Goal: Communication & Community: Answer question/provide support

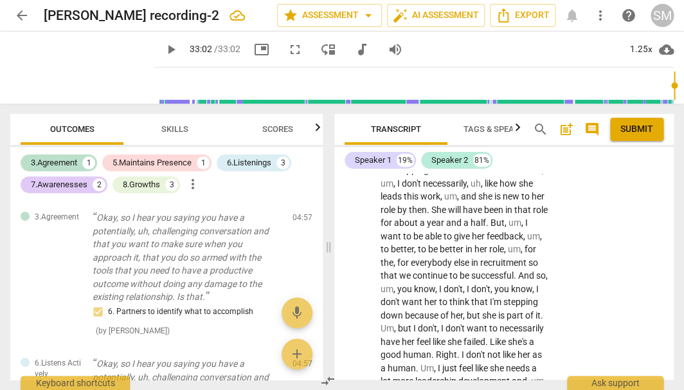
scroll to position [2341, 0]
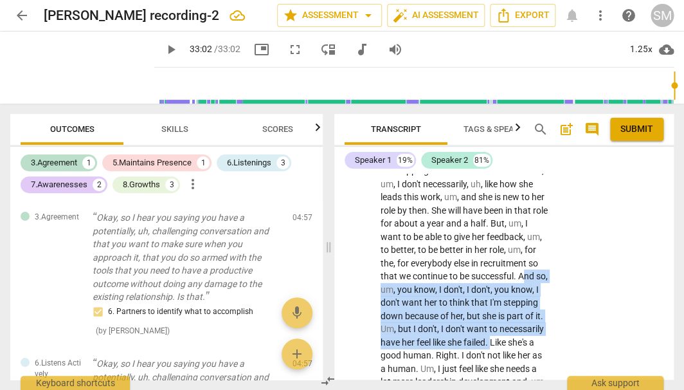
drag, startPoint x: 433, startPoint y: 248, endPoint x: 407, endPoint y: 312, distance: 69.2
click at [407, 312] on p "I think so . I think so . Uh , I think I , uh , think it might be helpful if I …" at bounding box center [465, 124] width 168 height 923
click at [434, 293] on icon "button" at bounding box center [436, 291] width 8 height 9
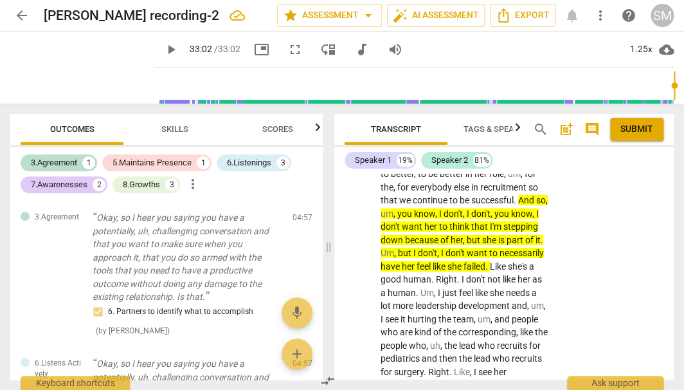
scroll to position [2414, 0]
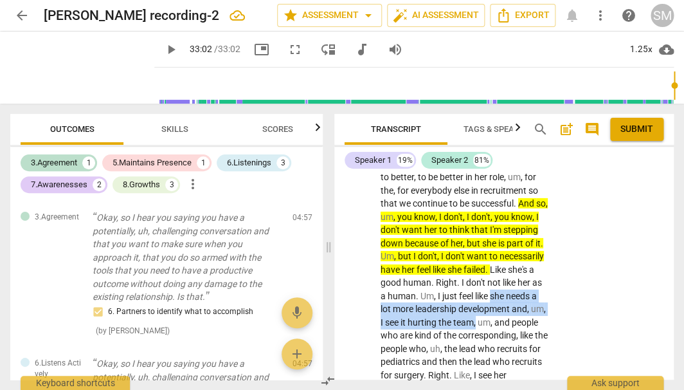
drag, startPoint x: 412, startPoint y: 262, endPoint x: 404, endPoint y: 287, distance: 25.8
click at [404, 287] on p "I think so . I think so . Uh , I think I , uh , think it might be helpful if I …" at bounding box center [465, 51] width 168 height 923
click at [431, 271] on icon "button" at bounding box center [434, 270] width 8 height 9
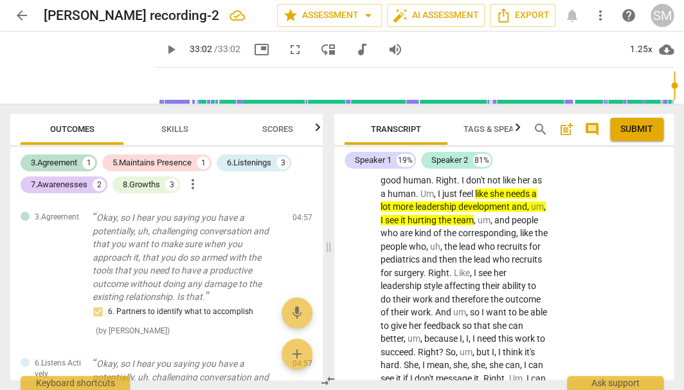
scroll to position [2516, 0]
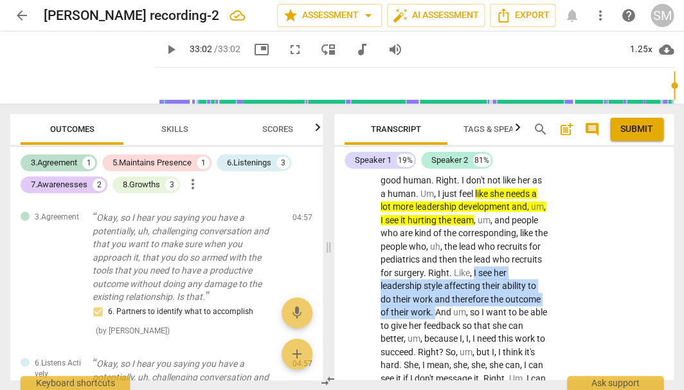
drag, startPoint x: 424, startPoint y: 241, endPoint x: 525, endPoint y: 269, distance: 104.7
click at [557, 248] on icon "button" at bounding box center [556, 247] width 13 height 15
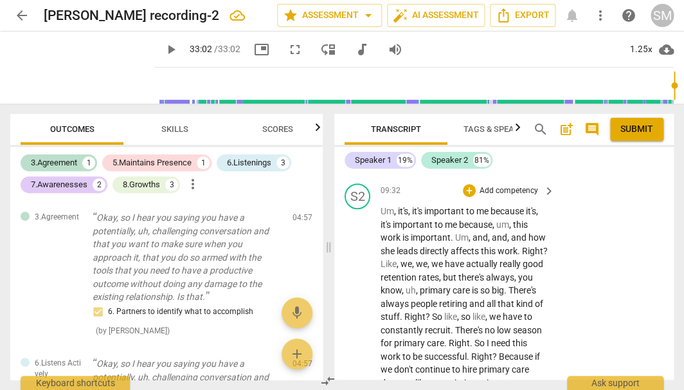
scroll to position [2936, 0]
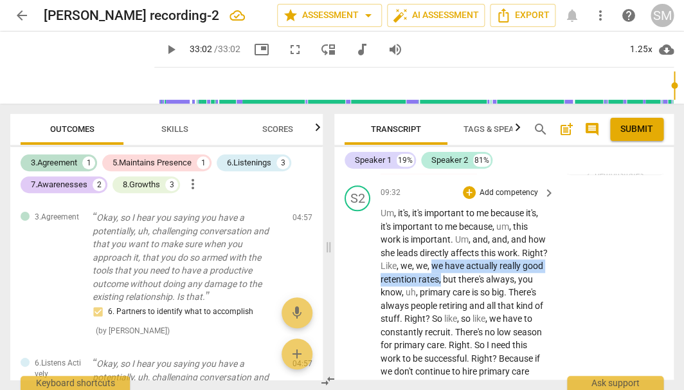
drag, startPoint x: 458, startPoint y: 224, endPoint x: 487, endPoint y: 235, distance: 30.9
click at [518, 221] on icon "button" at bounding box center [518, 219] width 8 height 9
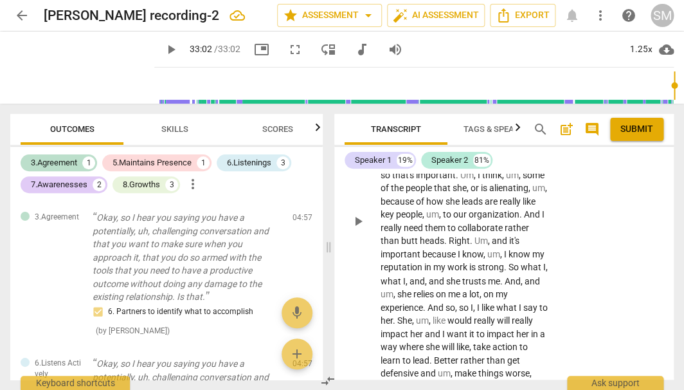
scroll to position [3171, 0]
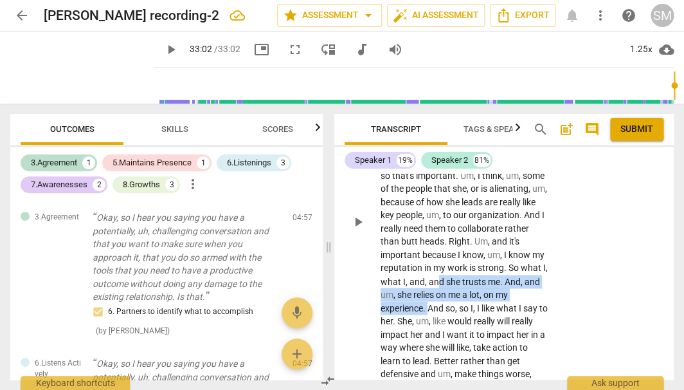
drag, startPoint x: 446, startPoint y: 245, endPoint x: 429, endPoint y: 278, distance: 36.5
click at [429, 278] on p "Um , it's , it's important to me because it's , it's important to me because , …" at bounding box center [465, 221] width 168 height 501
click at [456, 257] on icon "button" at bounding box center [457, 254] width 8 height 9
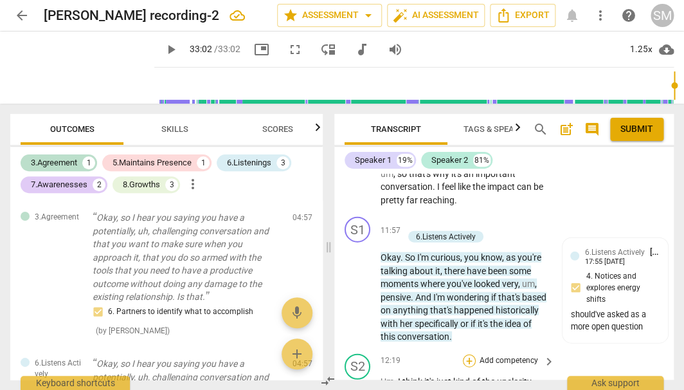
scroll to position [3440, 0]
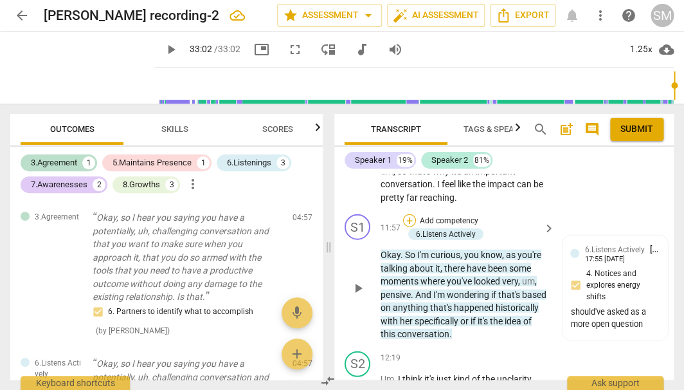
click at [409, 213] on div "+" at bounding box center [409, 219] width 13 height 13
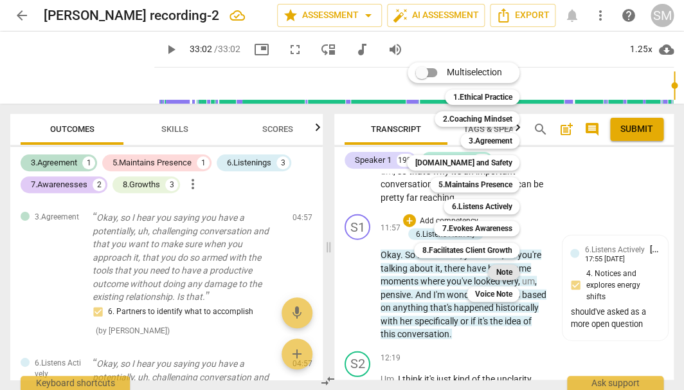
click at [505, 267] on b "Note" at bounding box center [504, 271] width 16 height 15
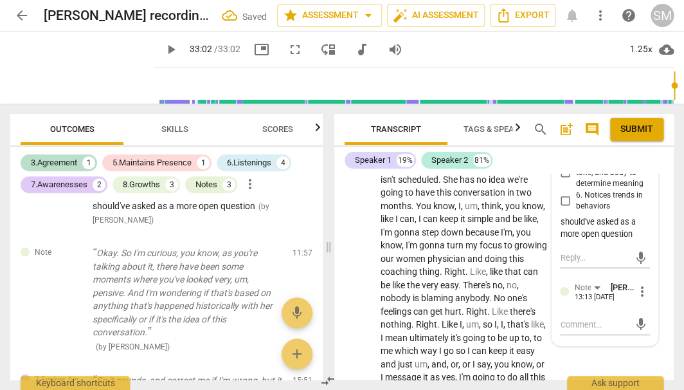
scroll to position [3666, 0]
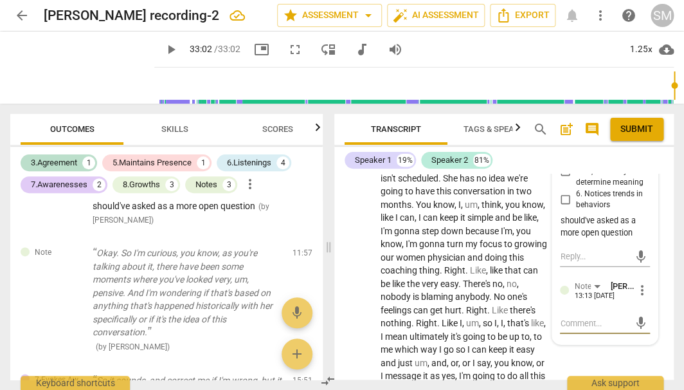
click at [574, 317] on textarea at bounding box center [594, 323] width 69 height 12
type textarea "Y"
type textarea "Ye"
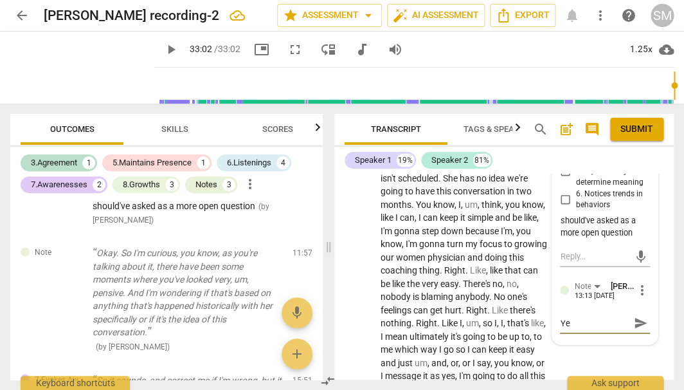
type textarea "Yes"
type textarea "Yes a"
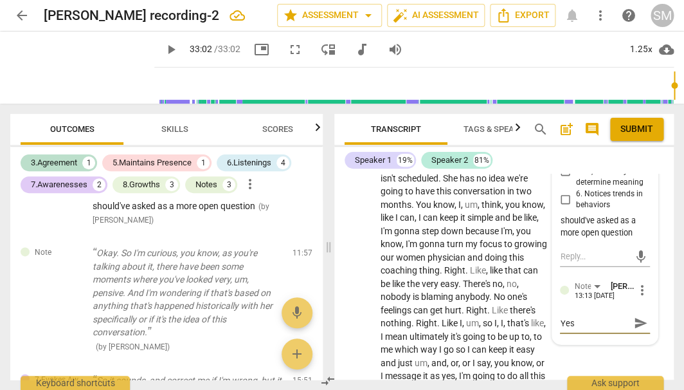
type textarea "Yes a"
type textarea "Yes an"
type textarea "Yes and"
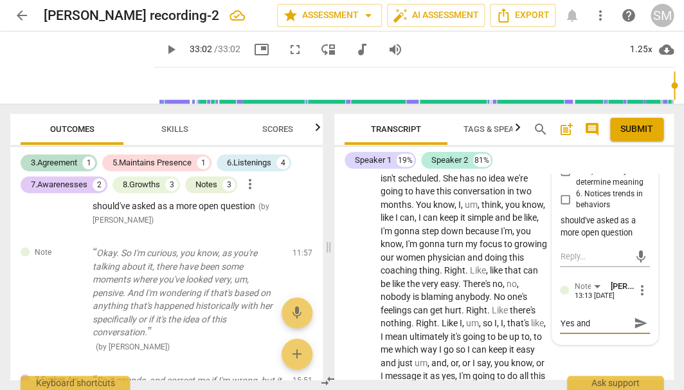
type textarea "Yes and"
type textarea "Yes and s"
type textarea "Yes and si"
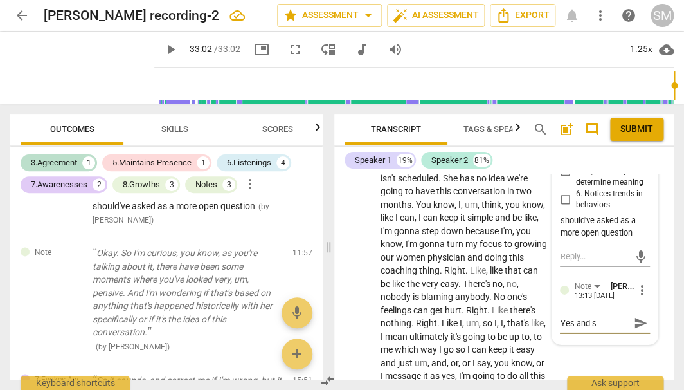
type textarea "Yes and si"
type textarea "Yes and sim"
type textarea "Yes and simp"
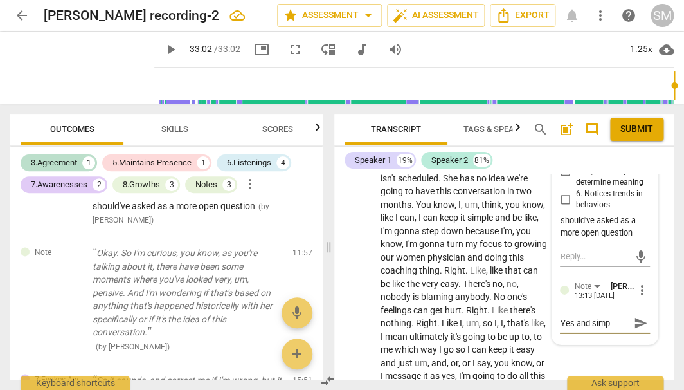
type textarea "Yes and simpl"
type textarea "Yes and simply"
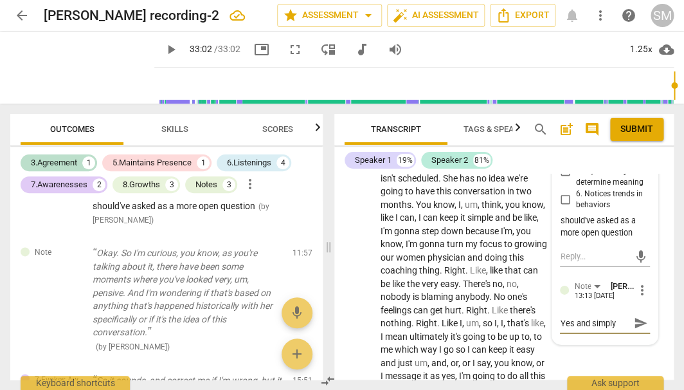
type textarea "Yes and simply"
type textarea "Yes and simply a"
type textarea "Yes and simply as"
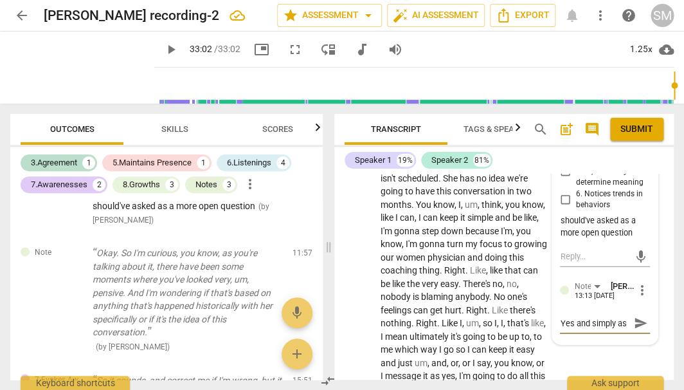
type textarea "Yes and simply ask"
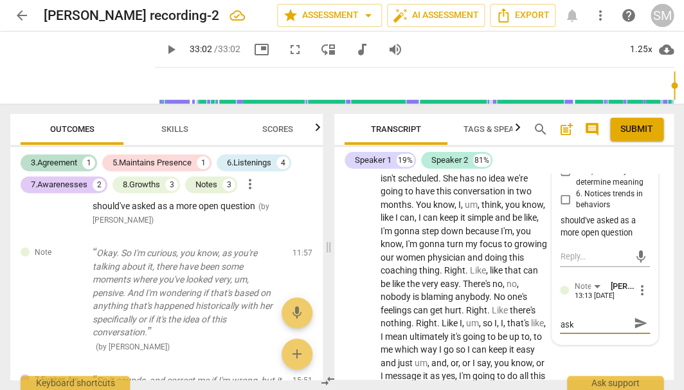
type textarea "Yes and simply ask w"
type textarea "Yes and simply ask [PERSON_NAME]"
type textarea "Yes and simply ask wha"
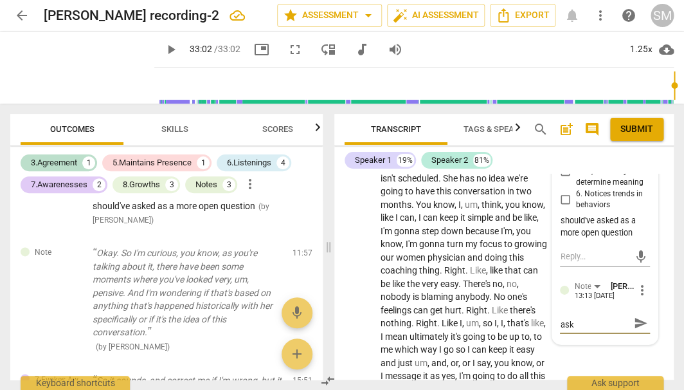
type textarea "Yes and simply ask wha"
type textarea "Yes and simply ask what"
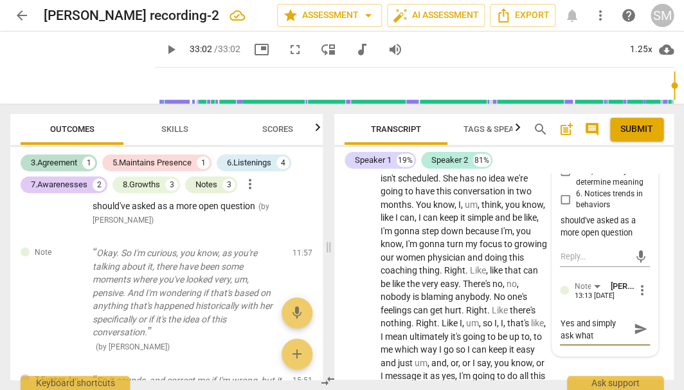
type textarea "Yes and simply ask what"
type textarea "Yes and simply ask what i"
type textarea "Yes and simply ask what it"
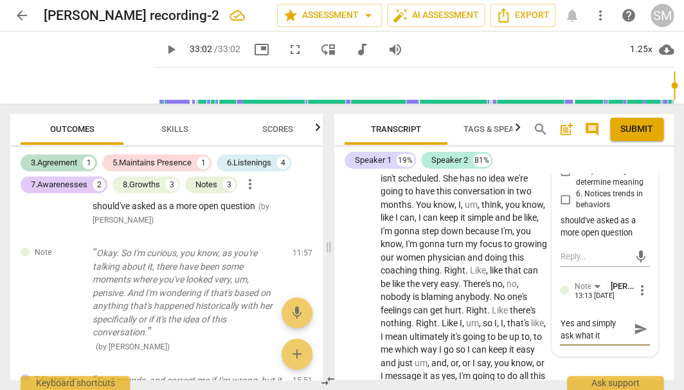
type textarea "Yes and simply ask what it"
type textarea "Yes and simply ask what it w"
type textarea "Yes and simply ask what it wa"
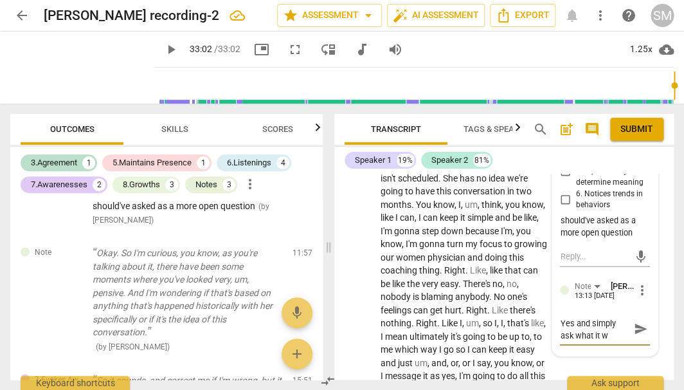
type textarea "Yes and simply ask what it wa"
type textarea "Yes and simply ask what it was"
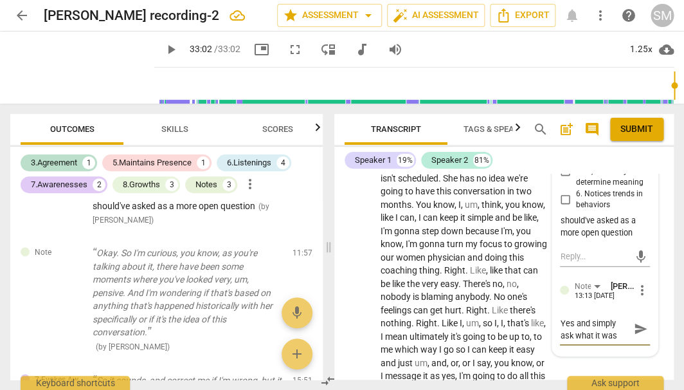
type textarea "Yes and simply ask what it was r"
type textarea "Yes and simply ask what it was ra"
type textarea "Yes and simply ask what it was rat"
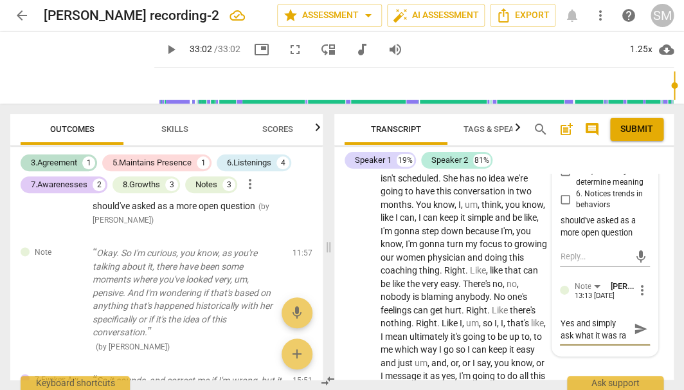
type textarea "Yes and simply ask what it was rat"
type textarea "Yes and simply ask what it was [PERSON_NAME]"
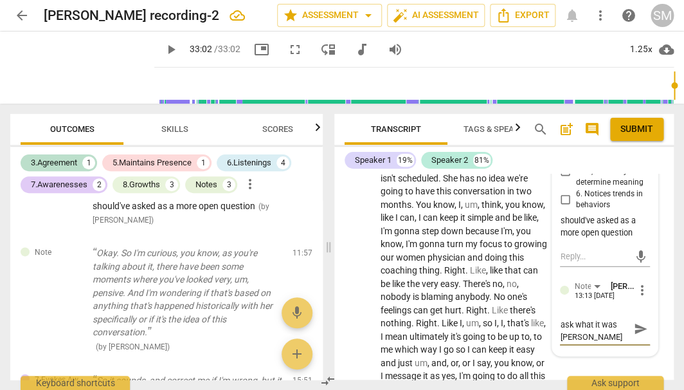
type textarea "Yes and simply ask what it was [PERSON_NAME]"
type textarea "Yes and simply ask what it was rather"
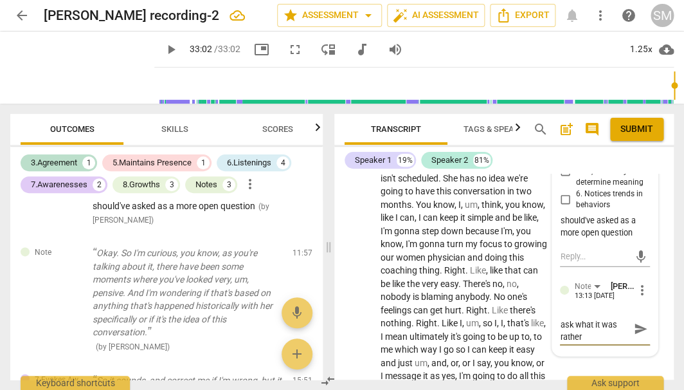
type textarea "Yes and simply ask what it was rather t"
type textarea "Yes and simply ask what it was rather th"
type textarea "Yes and simply ask what it was rather tha"
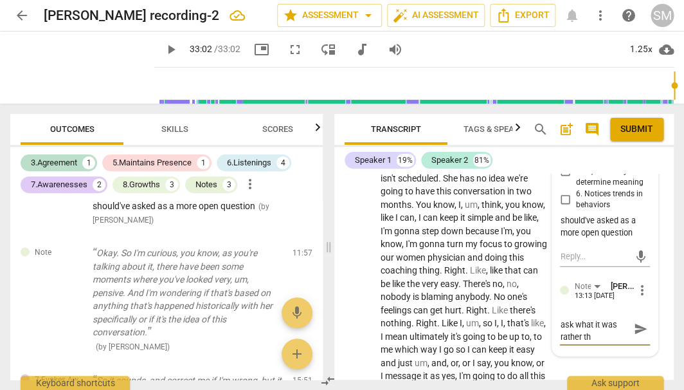
type textarea "Yes and simply ask what it was rather tha"
type textarea "Yes and simply ask what it was rather than"
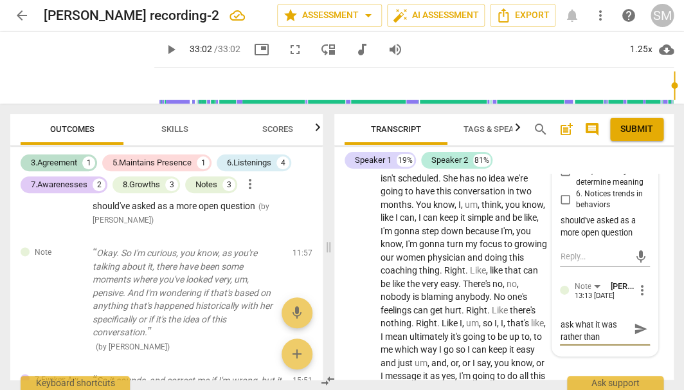
type textarea "Yes and simply ask what it was rather than g"
type textarea "Yes and simply ask what it was rather than gu"
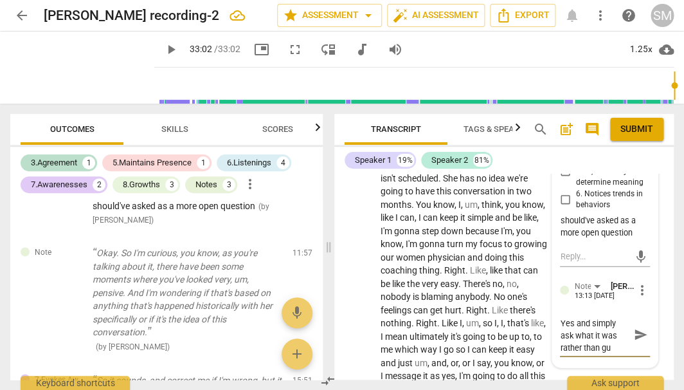
type textarea "Yes and simply ask what it was rather than gue"
type textarea "Yes and simply ask what it was rather than gues"
type textarea "Yes and simply ask what it was rather than guess"
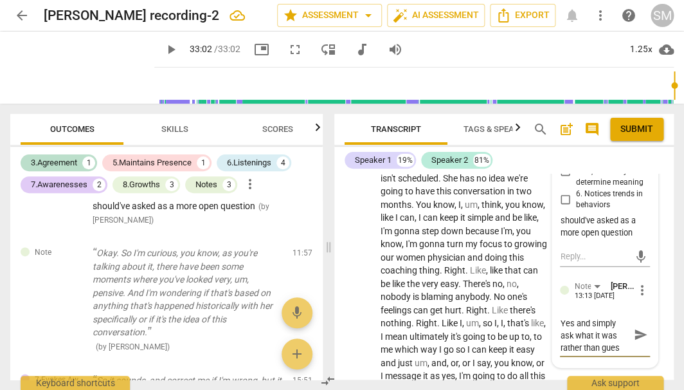
type textarea "Yes and simply ask what it was rather than guess"
type textarea "Yes and simply ask what it was rather than guessi"
type textarea "Yes and simply ask what it was rather than guessin"
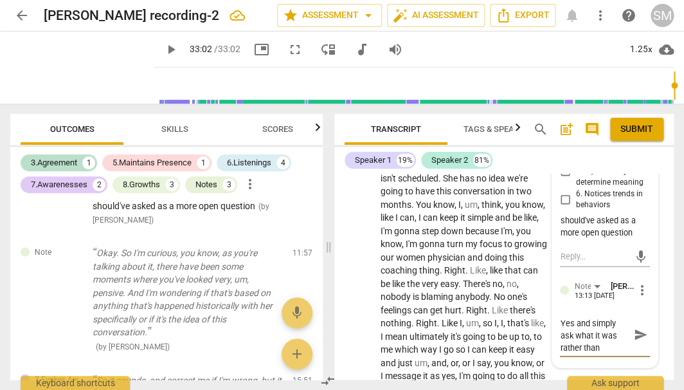
scroll to position [12, 0]
type textarea "Yes and simply ask what it was rather than guessing"
click at [614, 317] on textarea "Yes and simply ask what it was rather than guessing" at bounding box center [594, 334] width 69 height 35
type textarea "Yes and simply ask what it was rather than guessing"
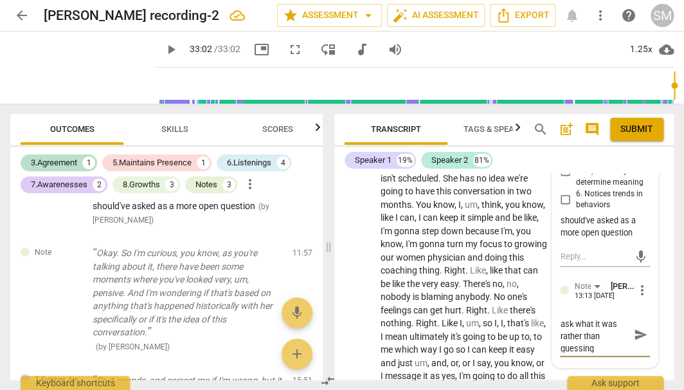
type textarea "Yes and simply ask what it was rather than guessing"
type textarea "Yes and simply ask what it was f rather than guessing"
type textarea "Yes and simply ask what it was fo rather than guessing"
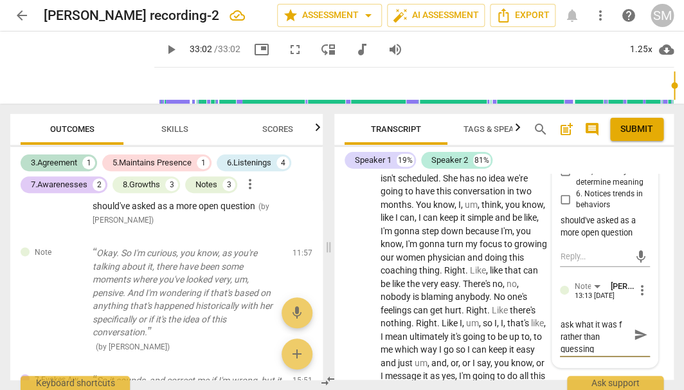
type textarea "Yes and simply ask what it was fo rather than guessing"
type textarea "Yes and simply ask what it was for rather than guessing"
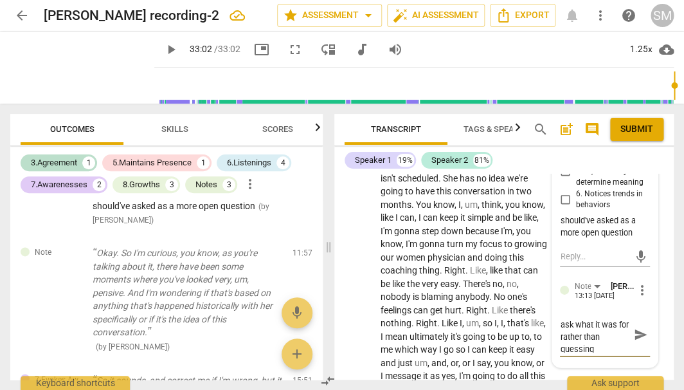
type textarea "Yes and simply ask what it was for h rather than guessing"
type textarea "Yes and simply ask what it was for he rather than guessing"
type textarea "Yes and simply ask what it was for her rather than guessing"
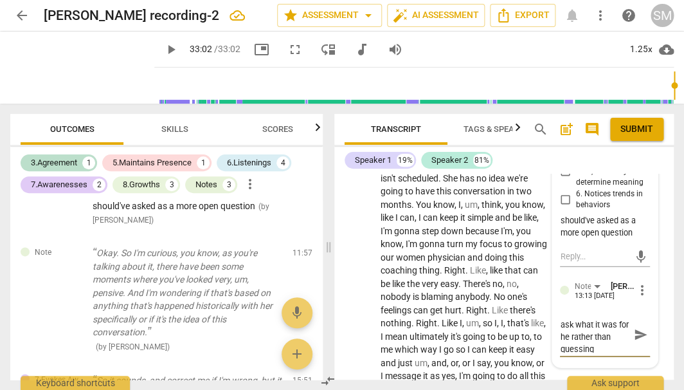
type textarea "Yes and simply ask what it was for her rather than guessing"
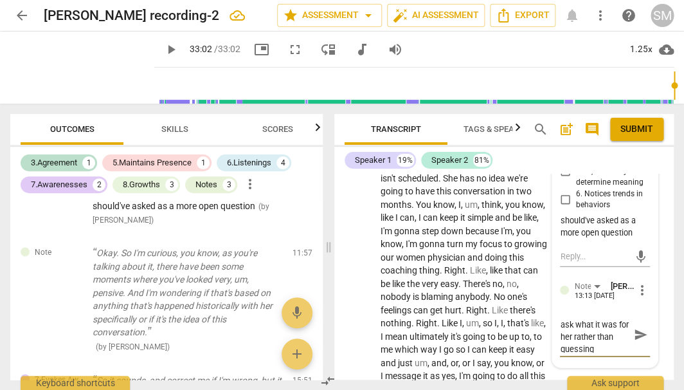
click at [609, 317] on textarea "Yes and simply ask what it was for her rather than guessing" at bounding box center [594, 334] width 69 height 35
drag, startPoint x: 609, startPoint y: 316, endPoint x: 580, endPoint y: 320, distance: 29.2
click at [580, 320] on textarea "Yes and simply ask what it was for her rather than guessing" at bounding box center [594, 334] width 69 height 35
type textarea "Yes and simply ask what it was for her rather than gi"
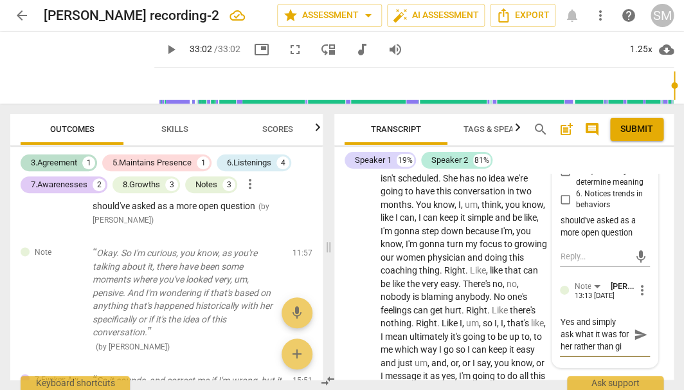
scroll to position [12, 0]
type textarea "Yes and simply ask what it was for her rather than giv"
type textarea "Yes and simply ask what it was for her rather than givi"
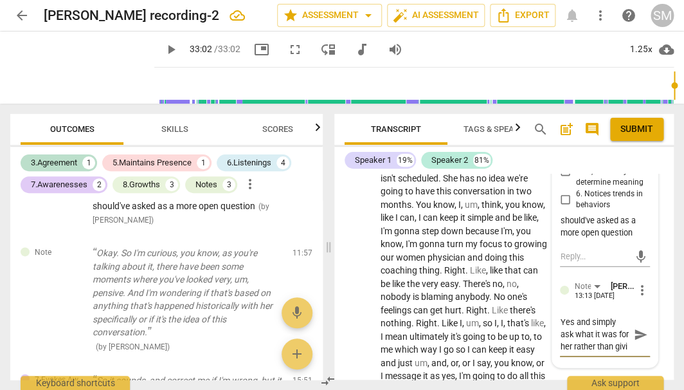
type textarea "Yes and simply ask what it was for her rather than givin"
type textarea "Yes and simply ask what it was for her rather than giving"
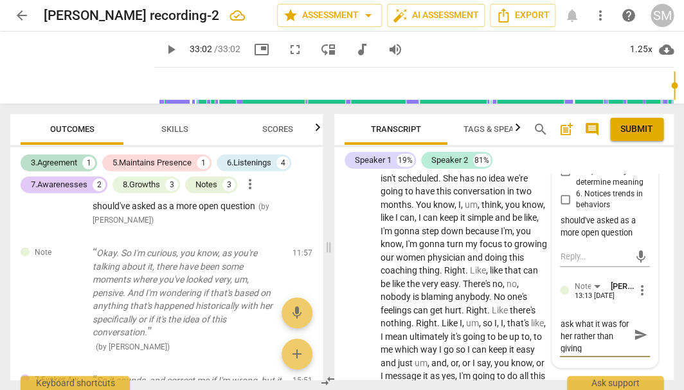
type textarea "Yes and simply ask what it was for her rather than giving"
type textarea "Yes and simply ask what it was for her rather than giving h"
type textarea "Yes and simply ask what it was for her rather than giving he"
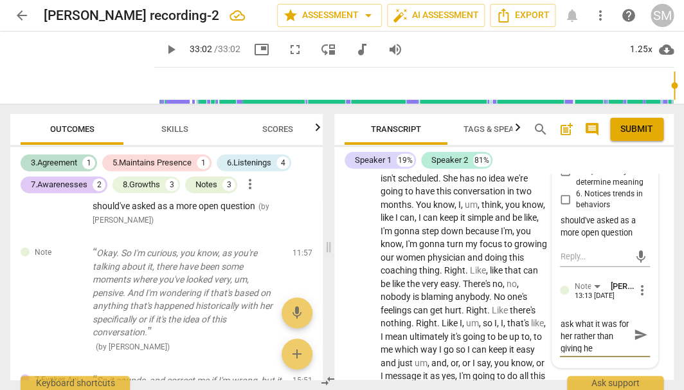
type textarea "Yes and simply ask what it was for her rather than giving her"
type textarea "Yes and simply ask what it was for her rather than giving her a"
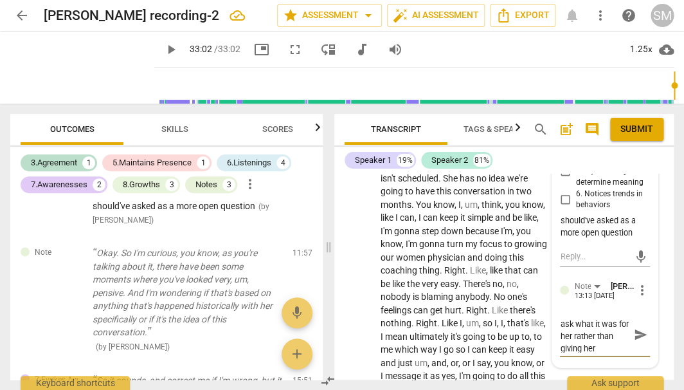
type textarea "Yes and simply ask what it was for her rather than giving her a"
type textarea "Yes and simply ask what it was for her rather than giving her a c"
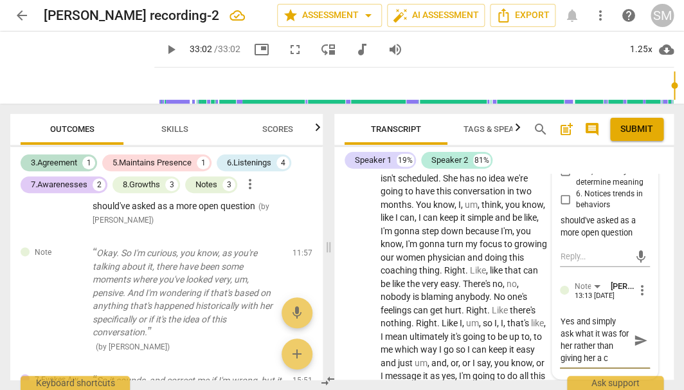
type textarea "Yes and simply ask what it was for her rather than giving her a ch"
type textarea "Yes and simply ask what it was for her rather than giving her a cho"
type textarea "Yes and simply ask what it was for her rather than giving her a [PERSON_NAME]"
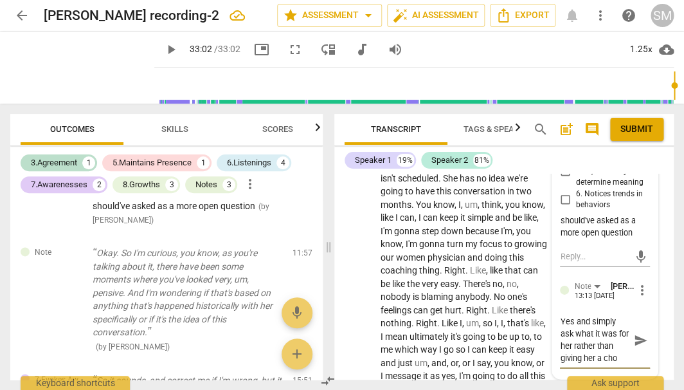
type textarea "Yes and simply ask what it was for her rather than giving her a [PERSON_NAME]"
type textarea "Yes and simply ask what it was for her rather than giving her a choic"
type textarea "Yes and simply ask what it was for her rather than giving her a choice"
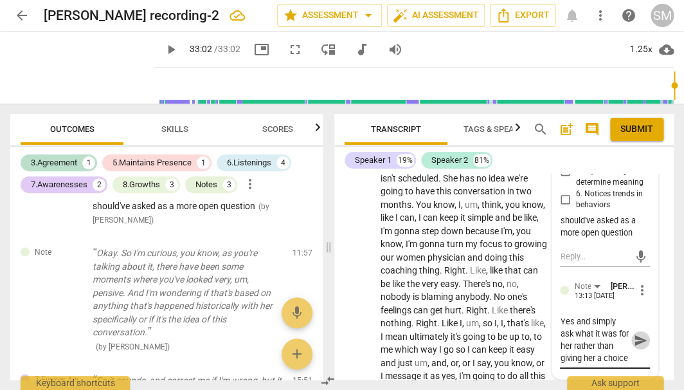
click at [636, 333] on span "send" at bounding box center [641, 340] width 14 height 14
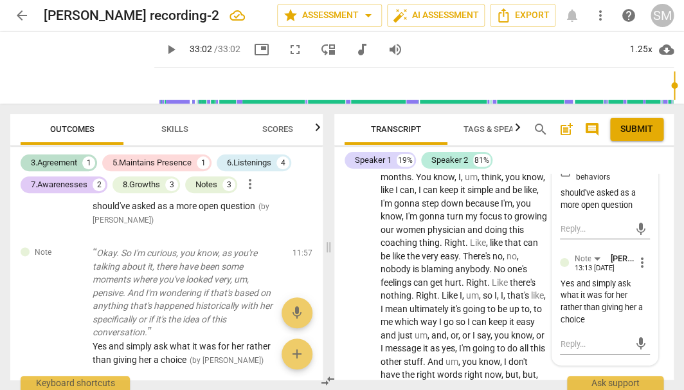
scroll to position [3695, 0]
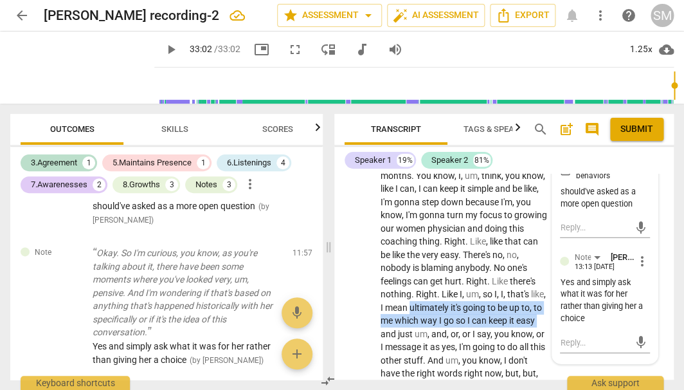
drag, startPoint x: 428, startPoint y: 262, endPoint x: 402, endPoint y: 287, distance: 35.9
click at [430, 270] on icon "button" at bounding box center [430, 268] width 8 height 9
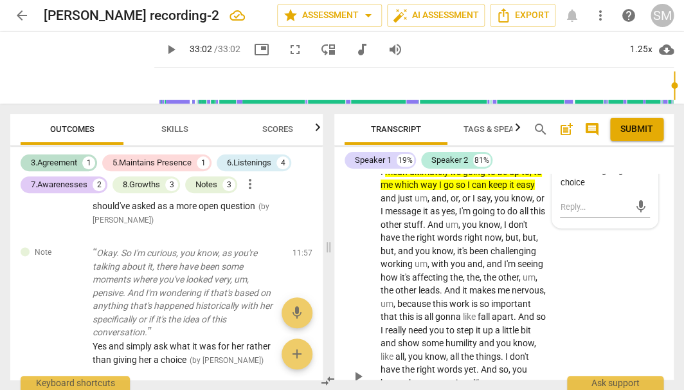
scroll to position [3838, 0]
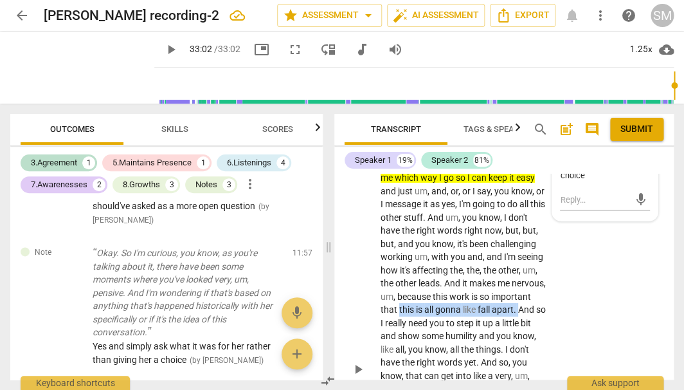
drag, startPoint x: 482, startPoint y: 260, endPoint x: 437, endPoint y: 272, distance: 46.0
click at [437, 272] on p "Um , I think it's just kind of the unclarity , you know , that I mean , the con…" at bounding box center [465, 369] width 168 height 791
click at [465, 258] on icon "button" at bounding box center [466, 255] width 8 height 9
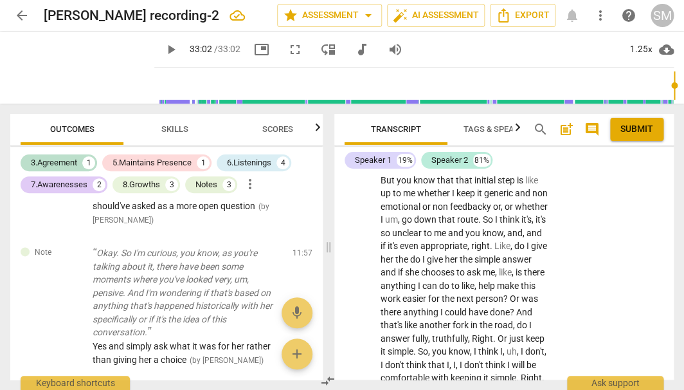
scroll to position [4096, 0]
